Goal: Task Accomplishment & Management: Manage account settings

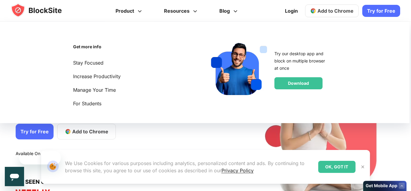
click at [257, 130] on div "1 / 4" at bounding box center [309, 119] width 173 height 177
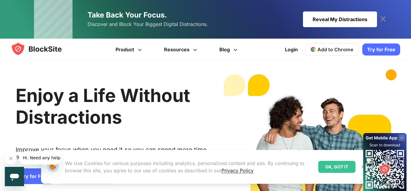
click at [360, 167] on img at bounding box center [362, 166] width 5 height 5
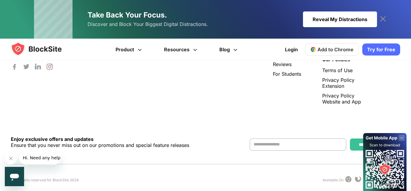
scroll to position [1297, 0]
click at [294, 45] on link "Login" at bounding box center [291, 49] width 20 height 14
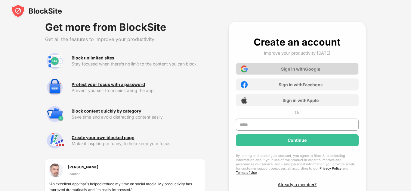
click at [265, 67] on div "Sign in with Google" at bounding box center [297, 69] width 123 height 12
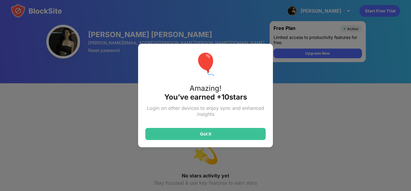
click at [277, 117] on div "🎈 Amazing! You’ve earned + 10 stars Login on other devices to enjoy sync and en…" at bounding box center [205, 95] width 411 height 191
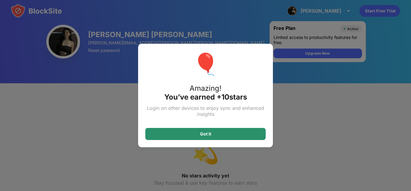
click at [230, 136] on div "Got it" at bounding box center [205, 134] width 120 height 12
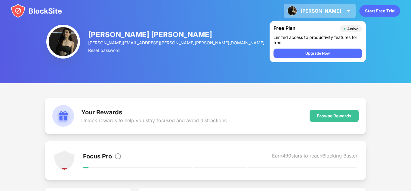
click at [328, 8] on div "ISABELLE" at bounding box center [321, 11] width 41 height 6
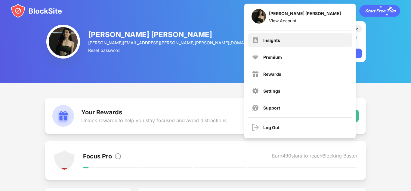
click at [305, 38] on div "Insights" at bounding box center [300, 40] width 104 height 14
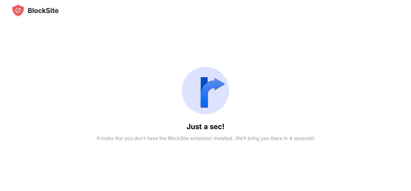
click at [155, 47] on div "Just a sec! It looks like you don’t have the BlockSite extension installed. We’…" at bounding box center [205, 102] width 388 height 170
drag, startPoint x: 98, startPoint y: 134, endPoint x: 137, endPoint y: 135, distance: 38.9
click at [137, 135] on div "It looks like you don’t have the BlockSite extension installed. We’ll bring you…" at bounding box center [206, 138] width 216 height 9
click at [137, 135] on div "It looks like you don’t have the BlockSite extension installed. We’ll bring you…" at bounding box center [205, 138] width 217 height 9
